Goal: Task Accomplishment & Management: Use online tool/utility

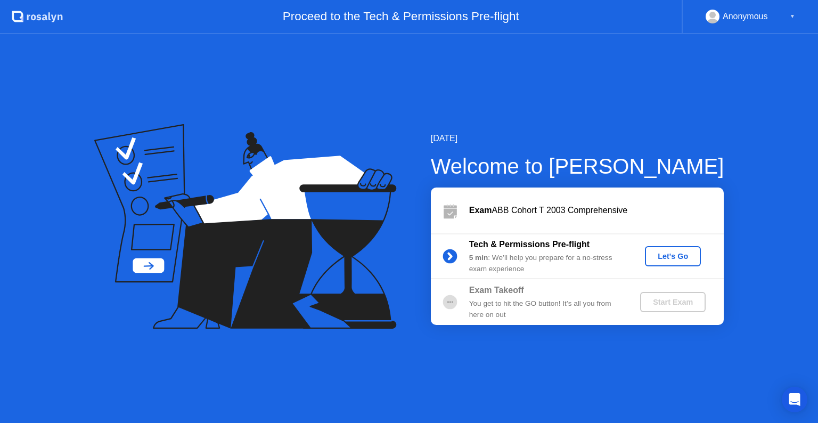
click at [668, 258] on div "Let's Go" at bounding box center [672, 256] width 47 height 9
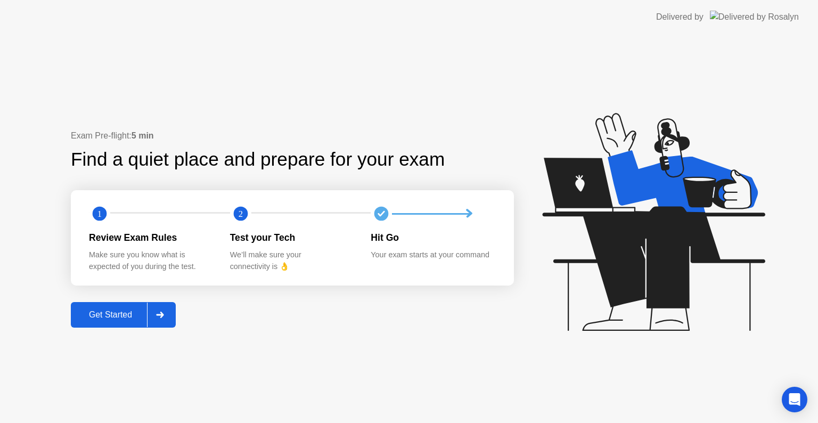
click at [117, 318] on div "Get Started" at bounding box center [110, 315] width 73 height 10
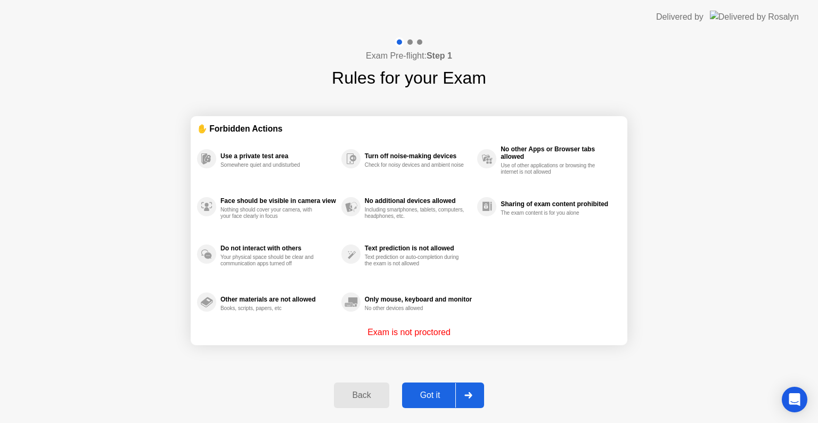
click at [422, 395] on div "Got it" at bounding box center [430, 395] width 50 height 10
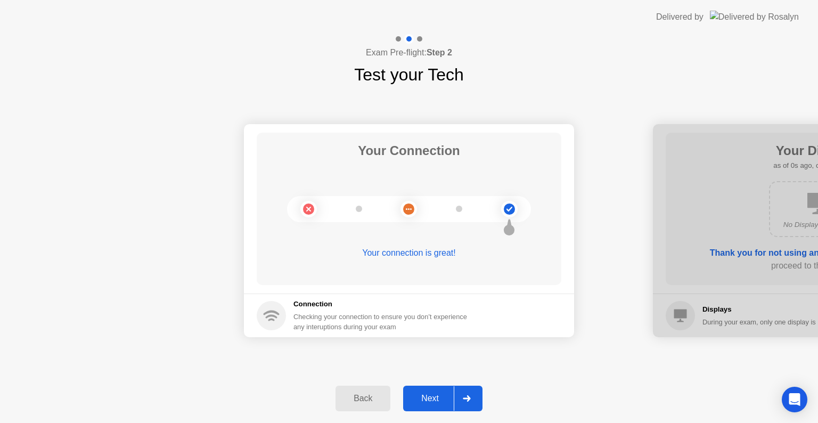
click at [422, 395] on div "Next" at bounding box center [429, 398] width 47 height 10
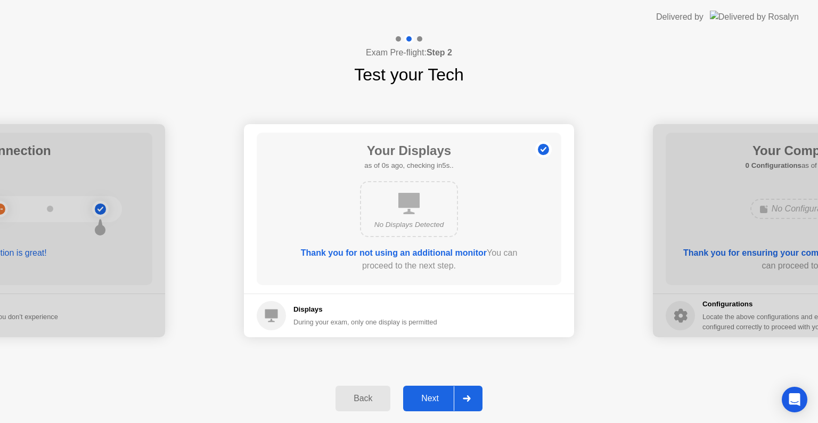
click at [422, 395] on div "Next" at bounding box center [429, 398] width 47 height 10
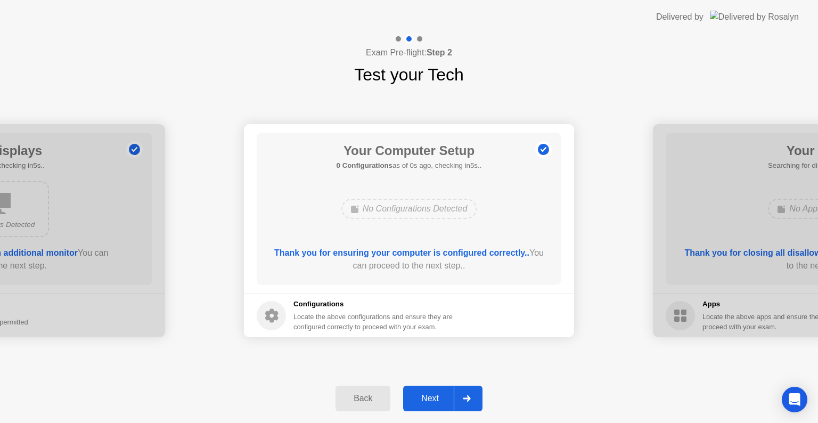
click at [422, 395] on div "Next" at bounding box center [429, 398] width 47 height 10
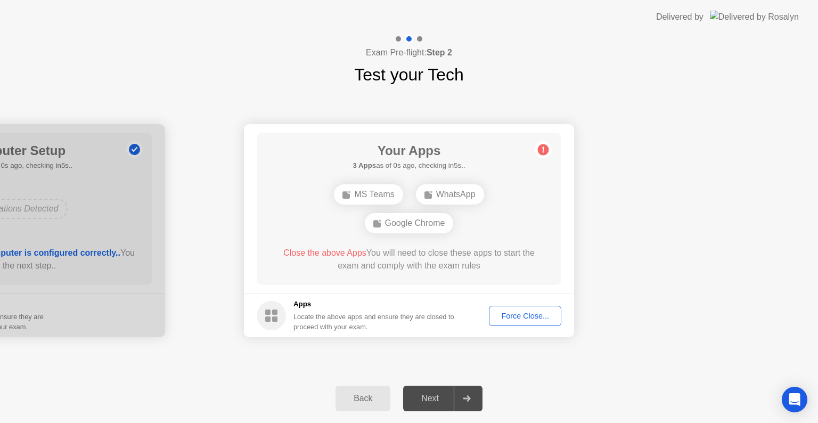
click at [422, 395] on div "Next" at bounding box center [429, 398] width 47 height 10
click at [515, 317] on div "Force Close..." at bounding box center [524, 315] width 65 height 9
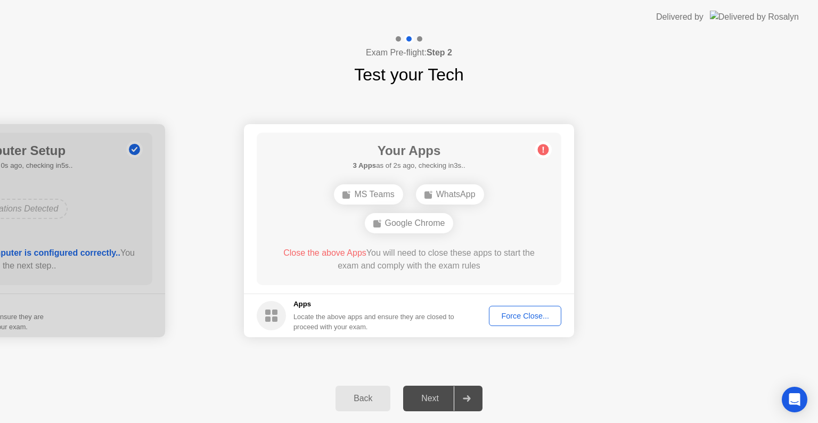
click at [524, 311] on div "Force Close..." at bounding box center [524, 315] width 65 height 9
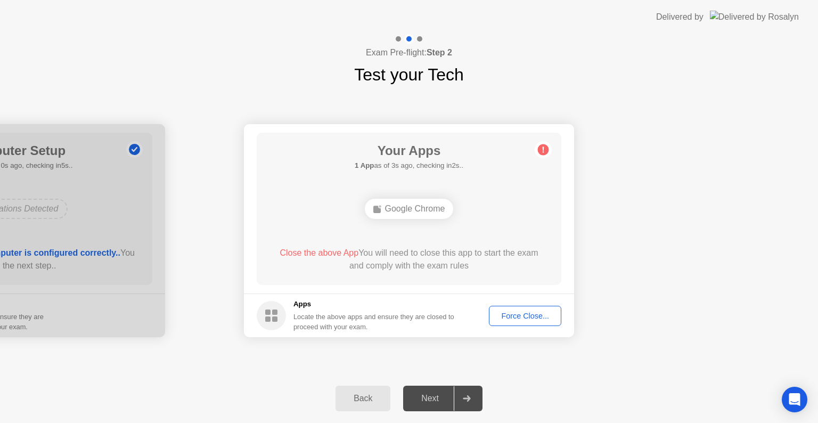
click at [521, 313] on div "Force Close..." at bounding box center [524, 315] width 65 height 9
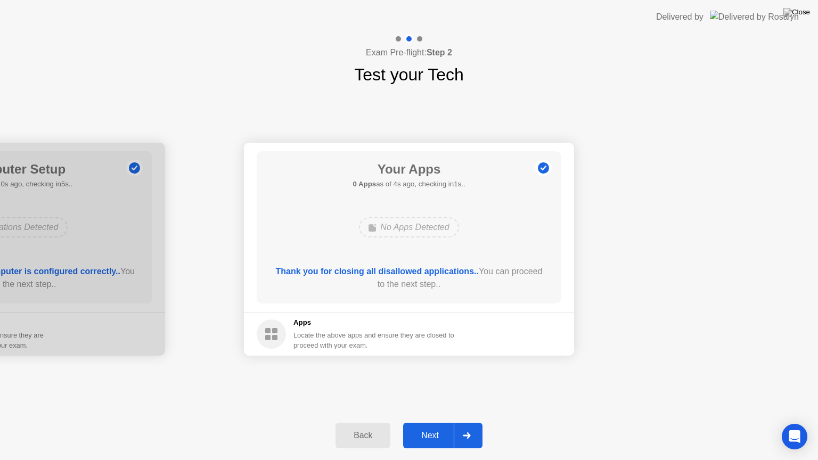
click at [428, 422] on div "Next" at bounding box center [429, 436] width 47 height 10
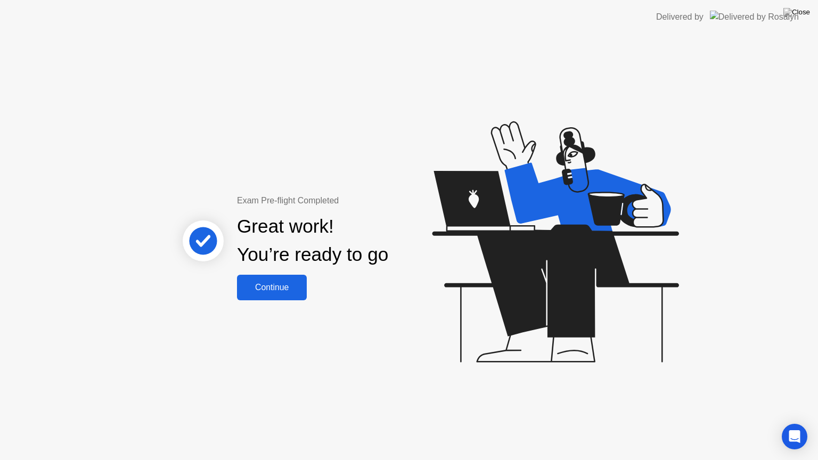
click at [282, 283] on div "Continue" at bounding box center [271, 288] width 63 height 10
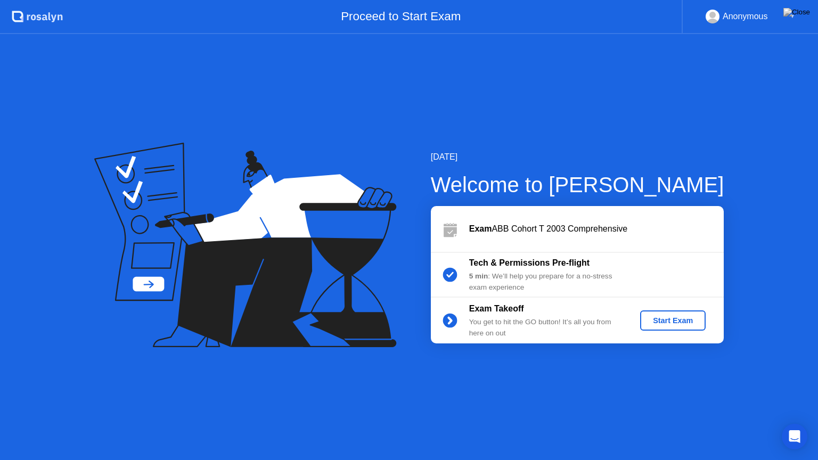
click at [678, 314] on button "Start Exam" at bounding box center [672, 320] width 65 height 20
